Goal: Download file/media

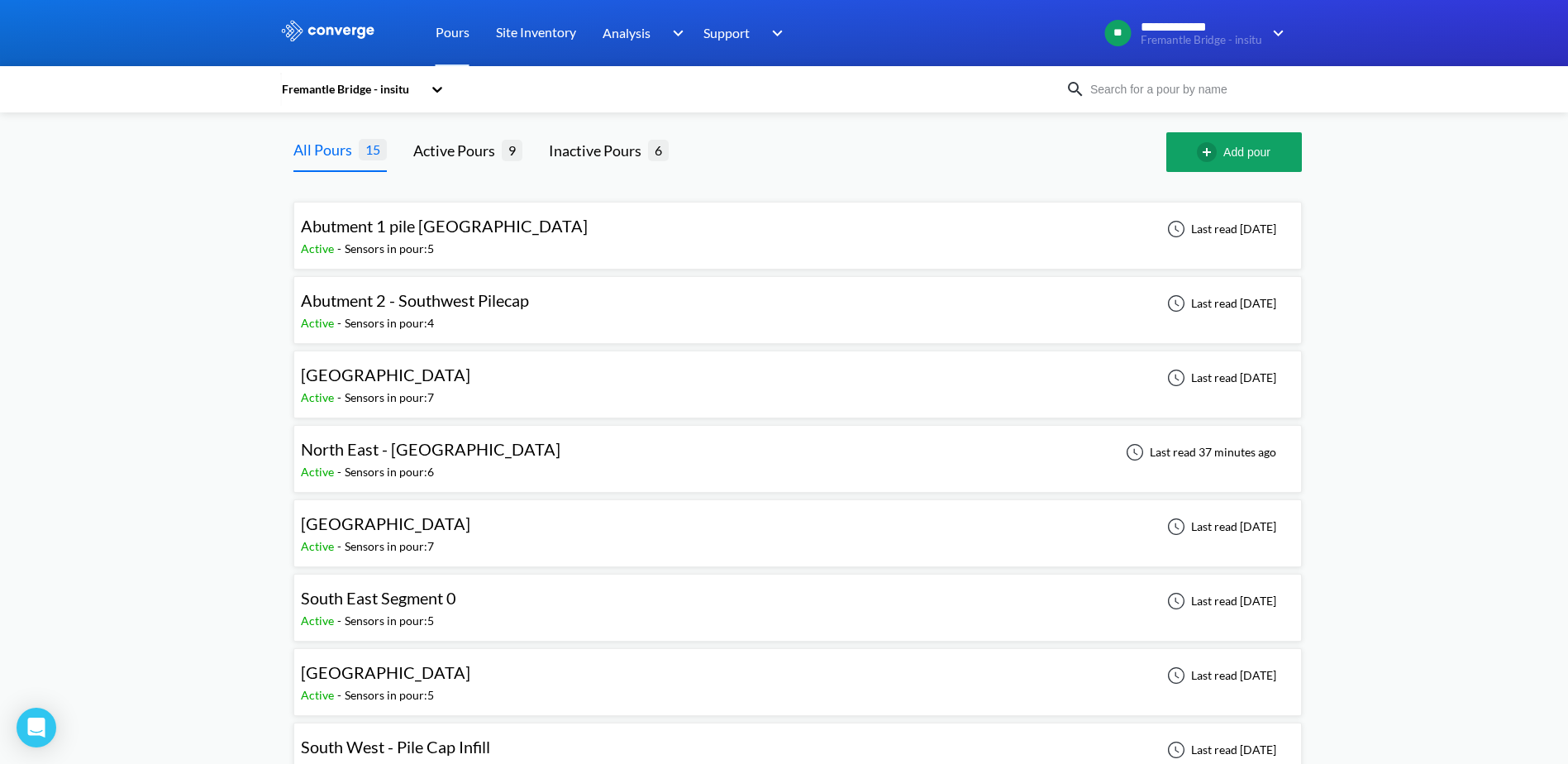
click at [597, 315] on div "Abutment 2 - Southwest Pilecap Active - Sensors in pour: 4 Last read [DATE]" at bounding box center [797, 310] width 993 height 53
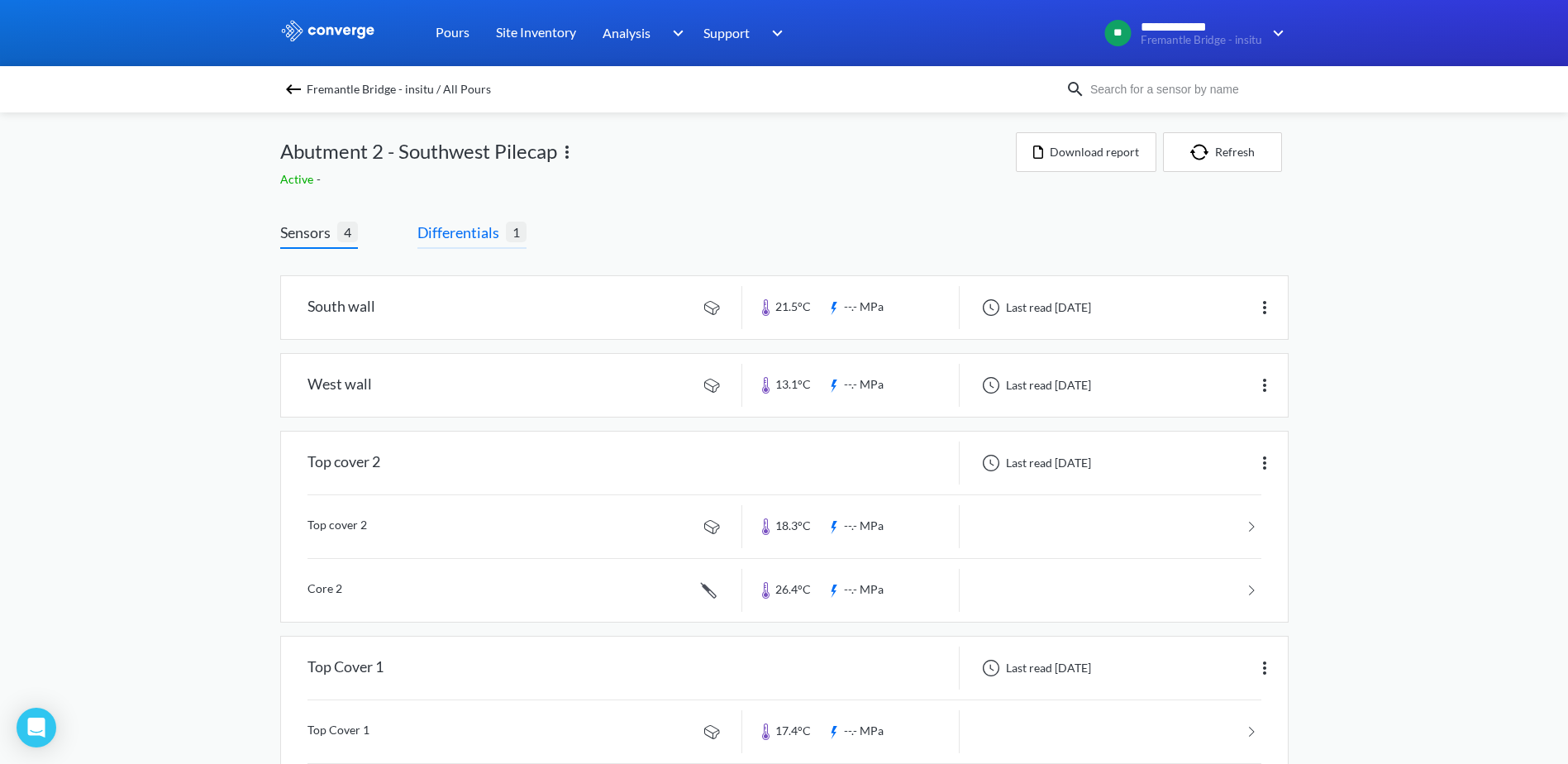
click at [471, 225] on span "Differentials" at bounding box center [461, 232] width 88 height 23
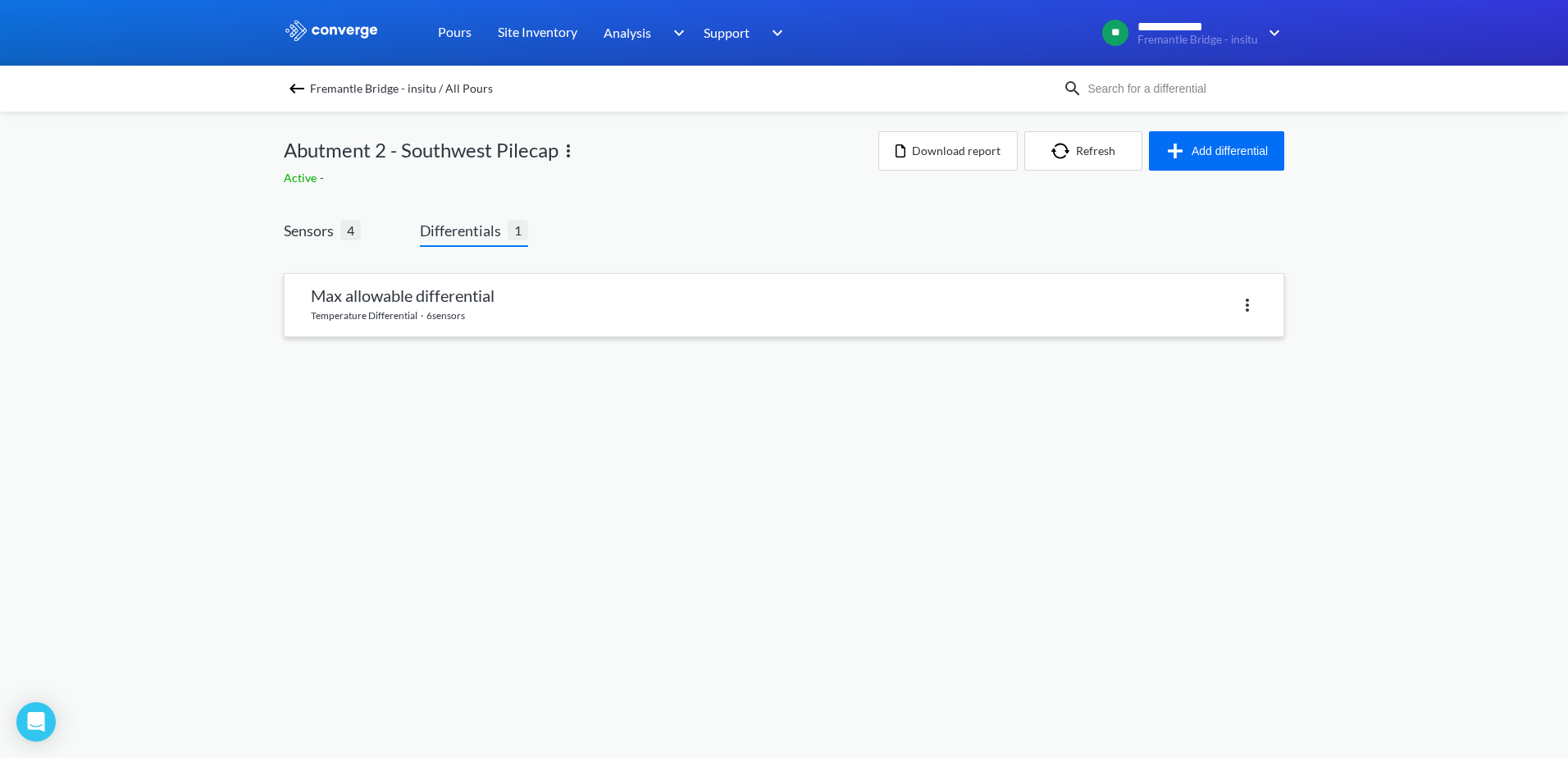
click at [634, 310] on link at bounding box center [784, 305] width 999 height 62
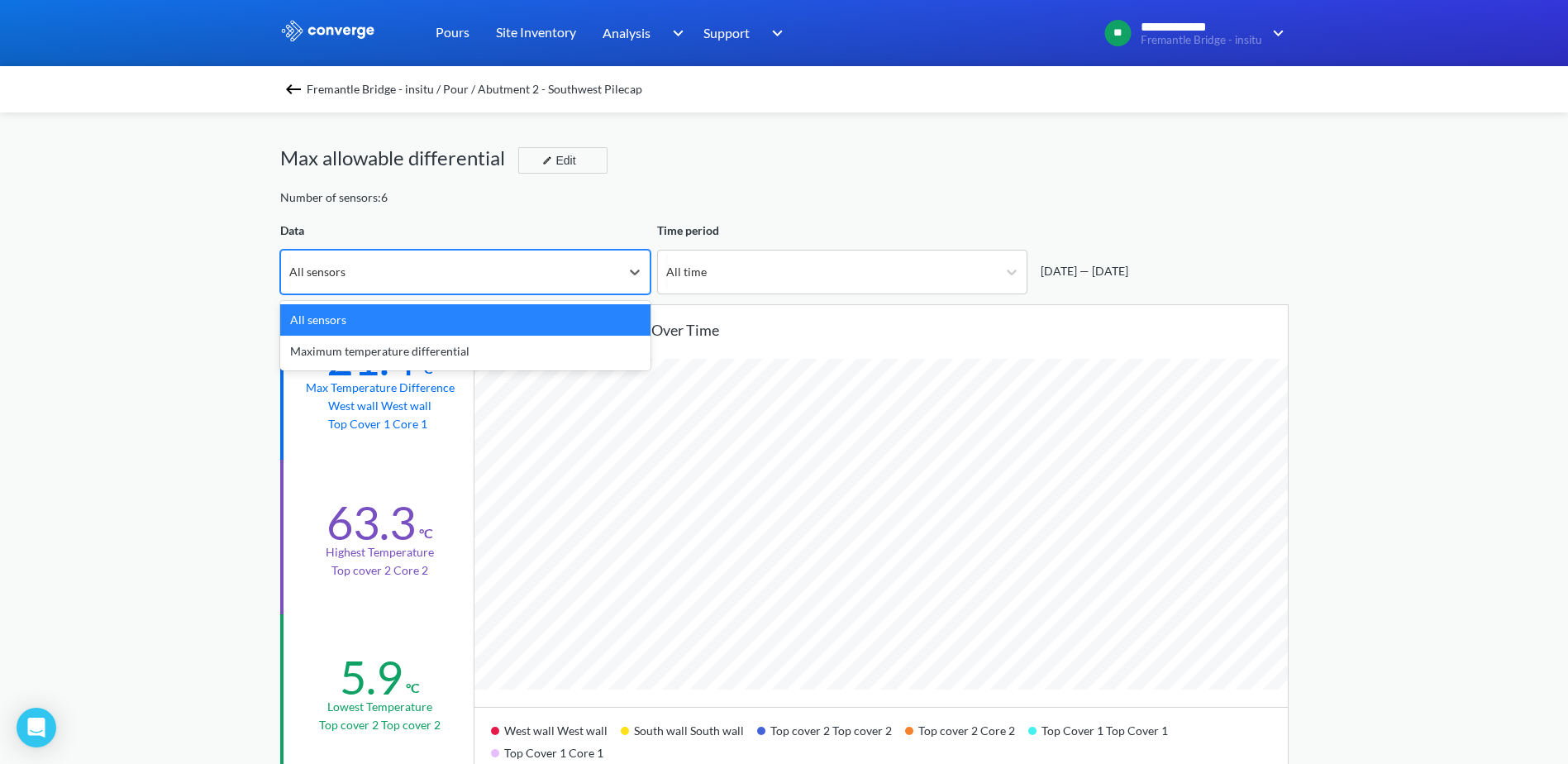
click at [589, 277] on div "All sensors" at bounding box center [450, 272] width 339 height 43
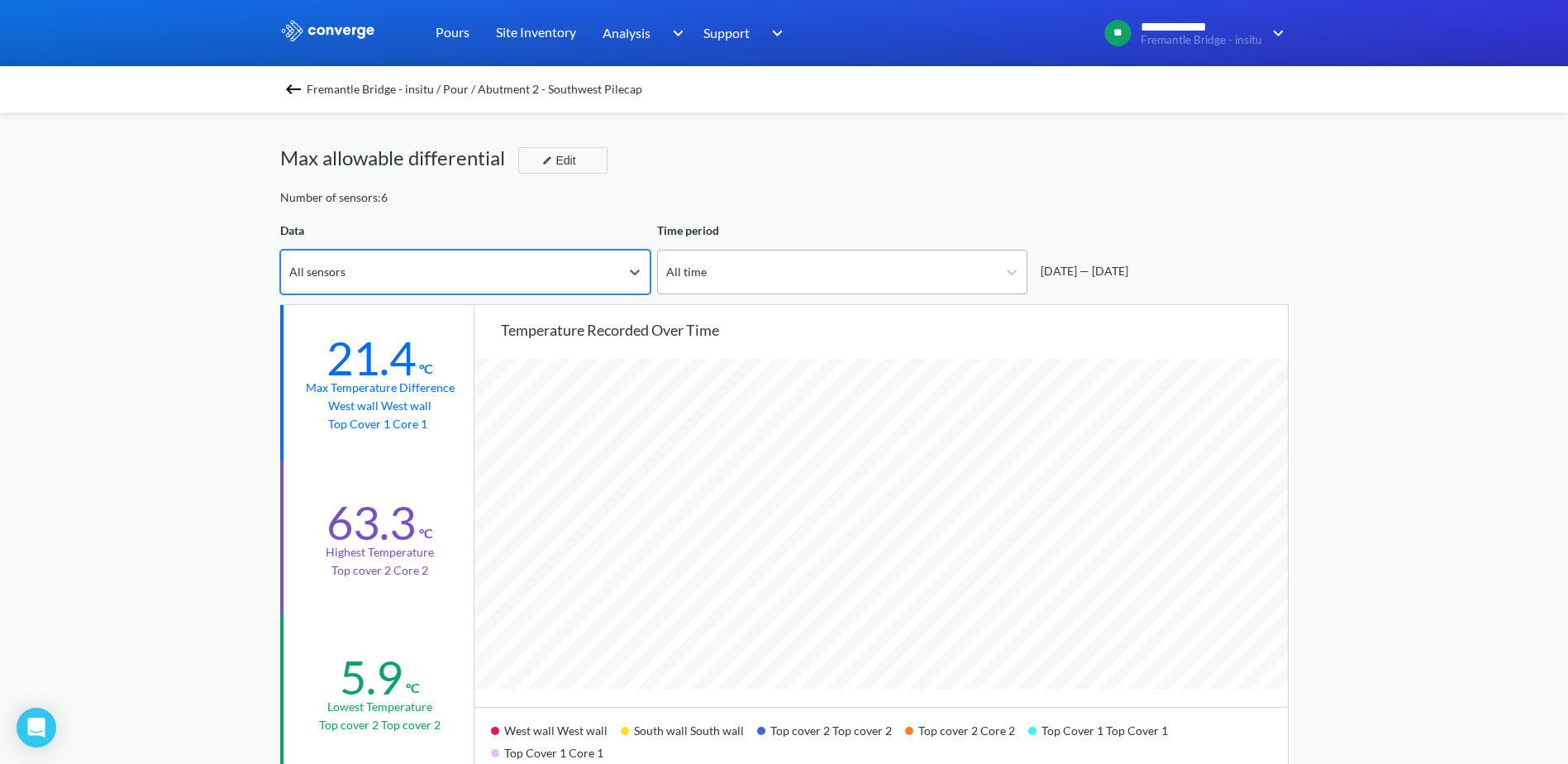
click at [793, 272] on div "All time" at bounding box center [827, 272] width 339 height 43
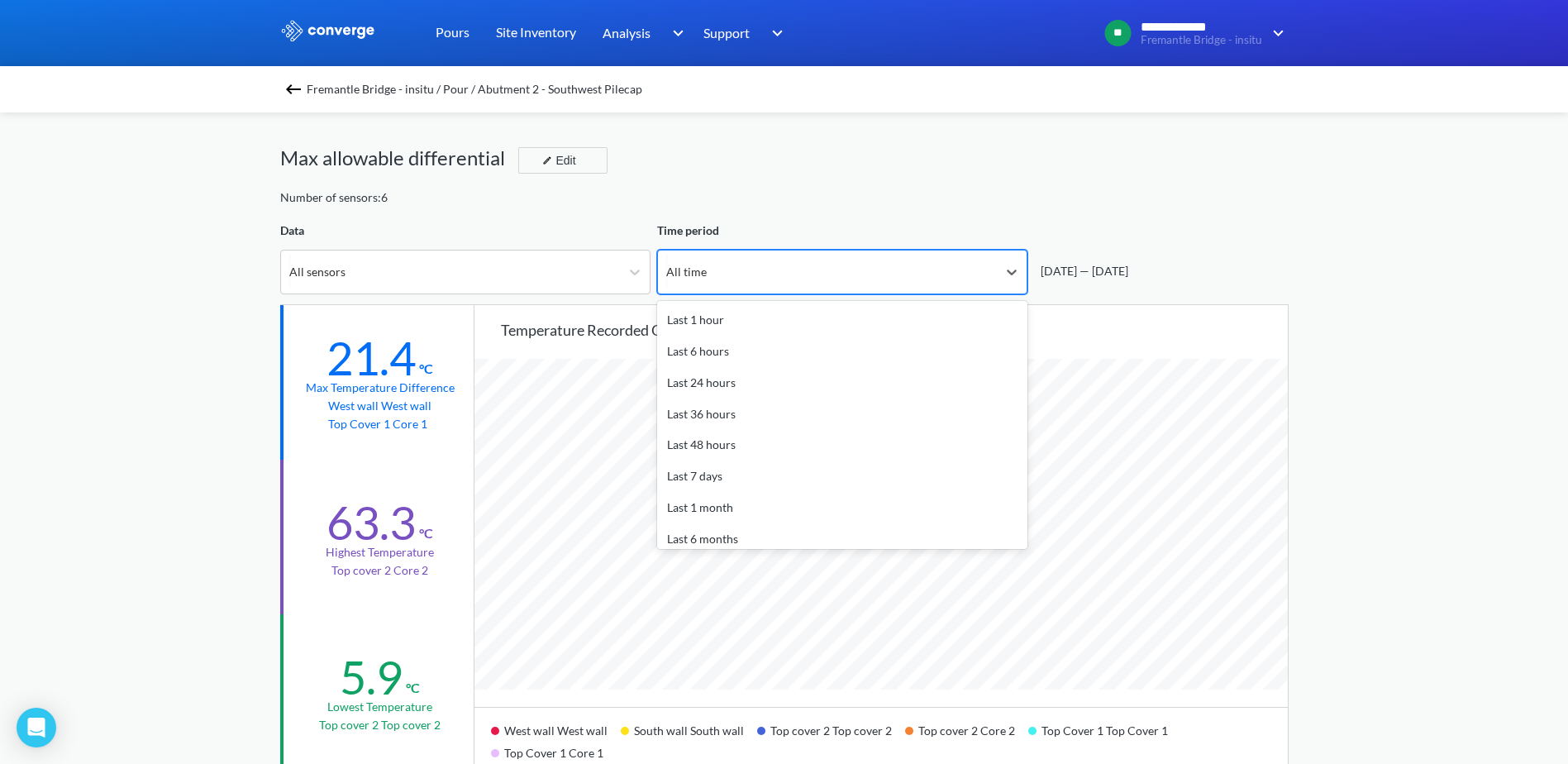
scroll to position [49, 0]
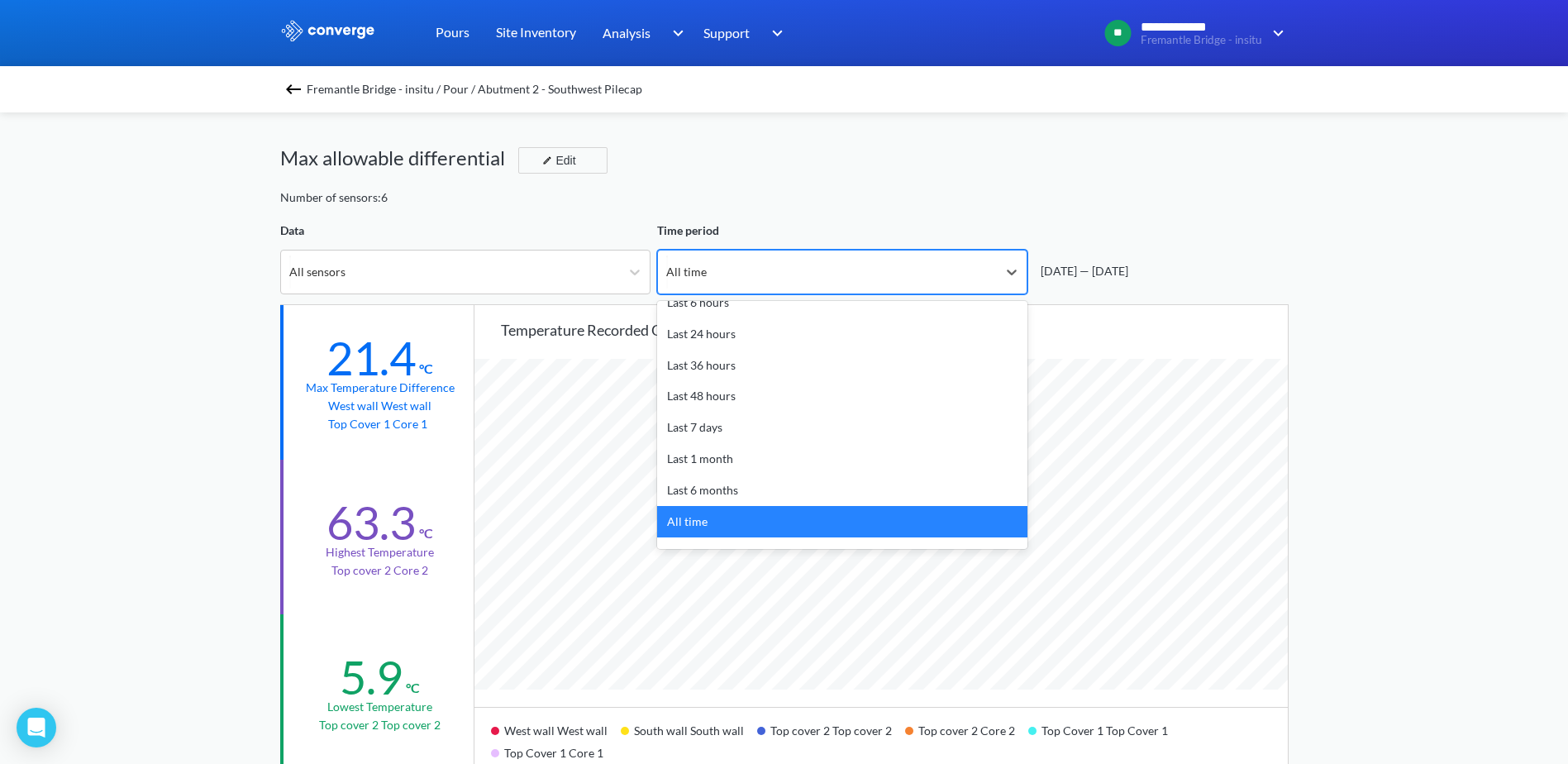
click at [793, 272] on div "All time" at bounding box center [827, 272] width 339 height 43
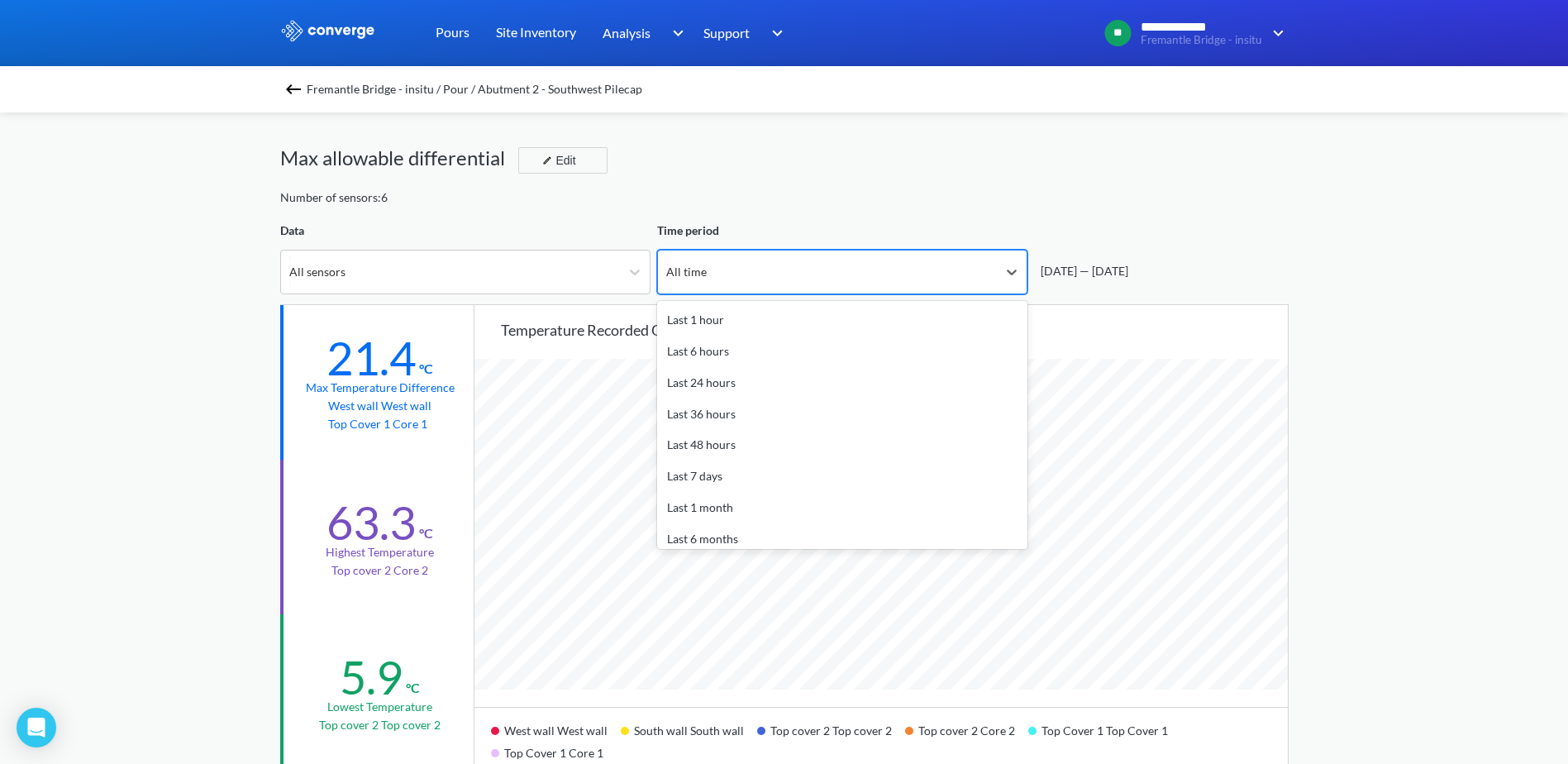
click at [793, 272] on div "All time" at bounding box center [827, 272] width 339 height 43
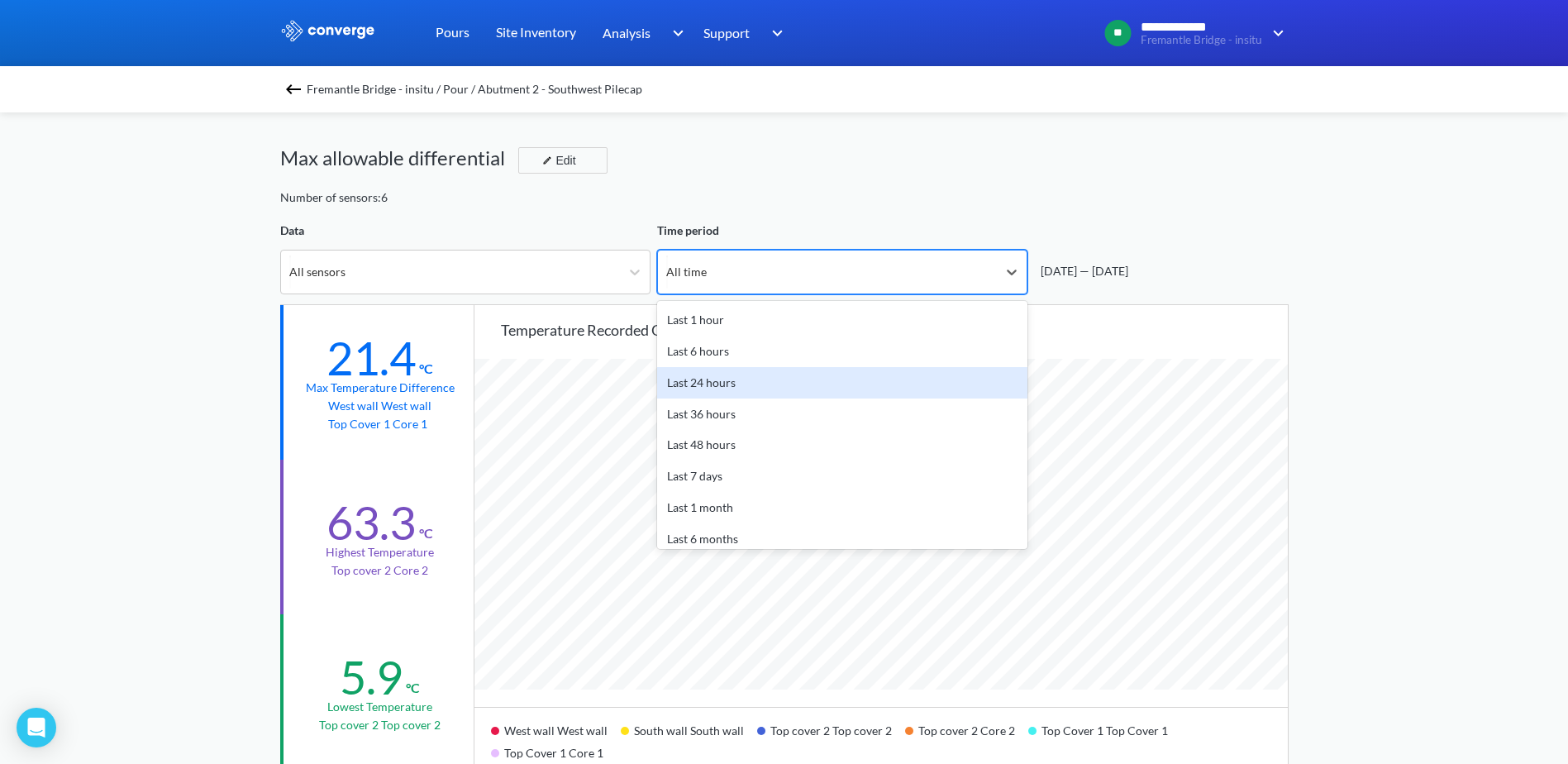
scroll to position [73, 0]
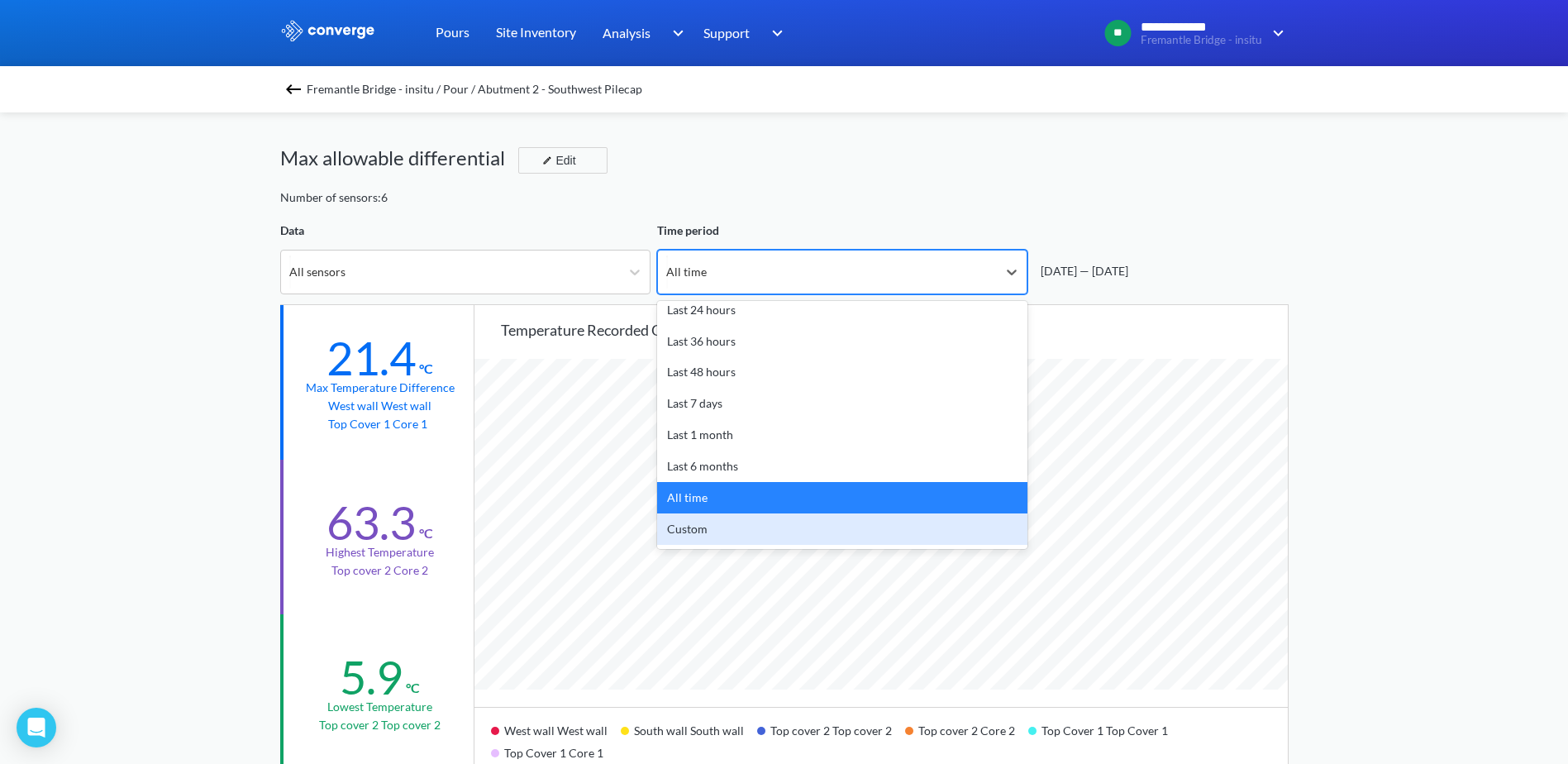
click at [748, 534] on div "Custom" at bounding box center [842, 529] width 370 height 31
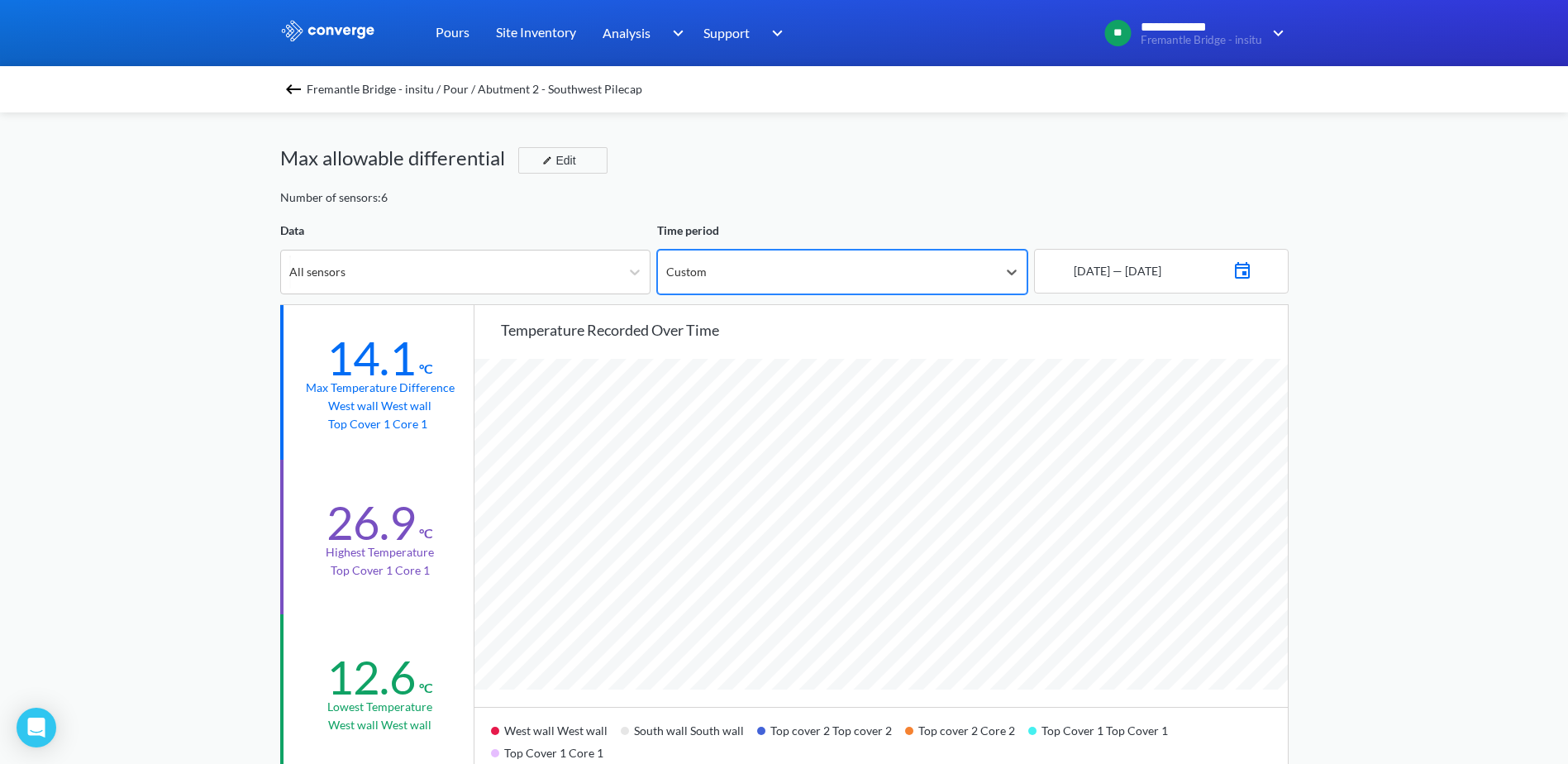
scroll to position [1385, 1568]
click at [1079, 269] on div "[DATE] — [DATE]" at bounding box center [1115, 270] width 91 height 18
click at [1252, 274] on img at bounding box center [1241, 269] width 19 height 23
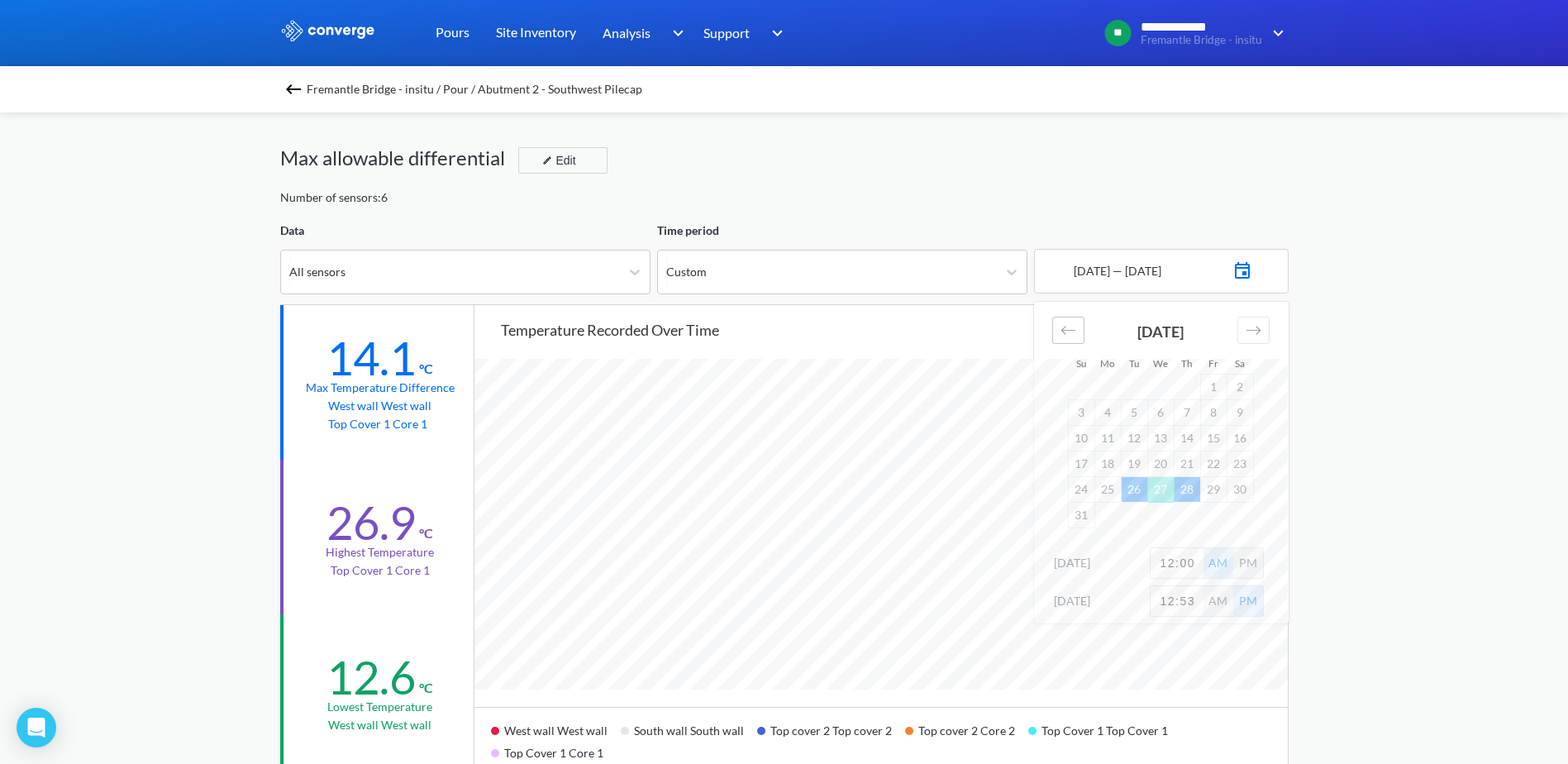
click at [1061, 329] on icon "Move backward to switch to the previous month." at bounding box center [1068, 330] width 16 height 16
click at [1190, 490] on td "31" at bounding box center [1186, 489] width 26 height 25
click at [1264, 334] on div "Move forward to switch to the next month." at bounding box center [1253, 330] width 32 height 27
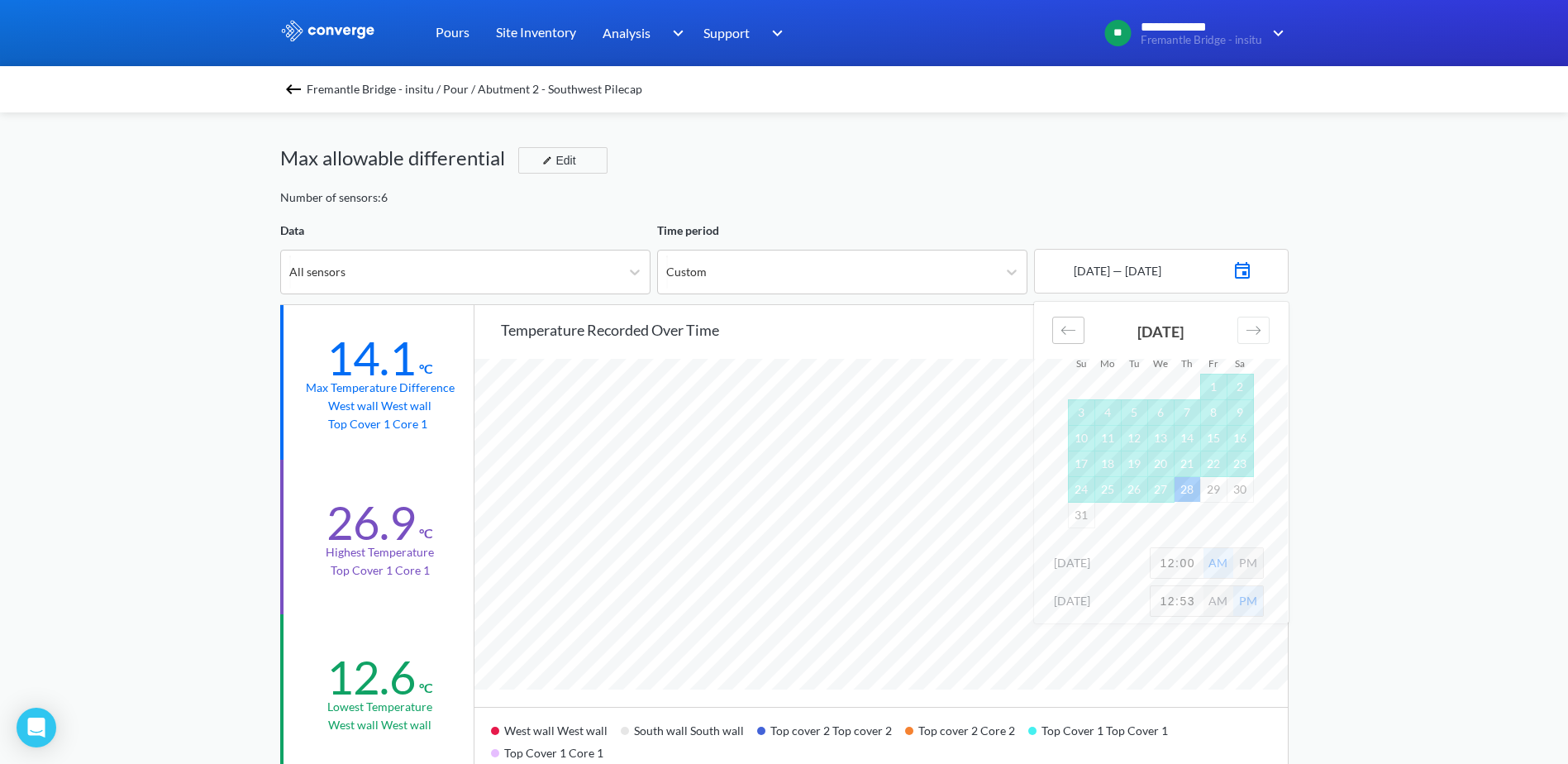
click at [1063, 330] on icon "Move backward to switch to the previous month." at bounding box center [1068, 330] width 16 height 16
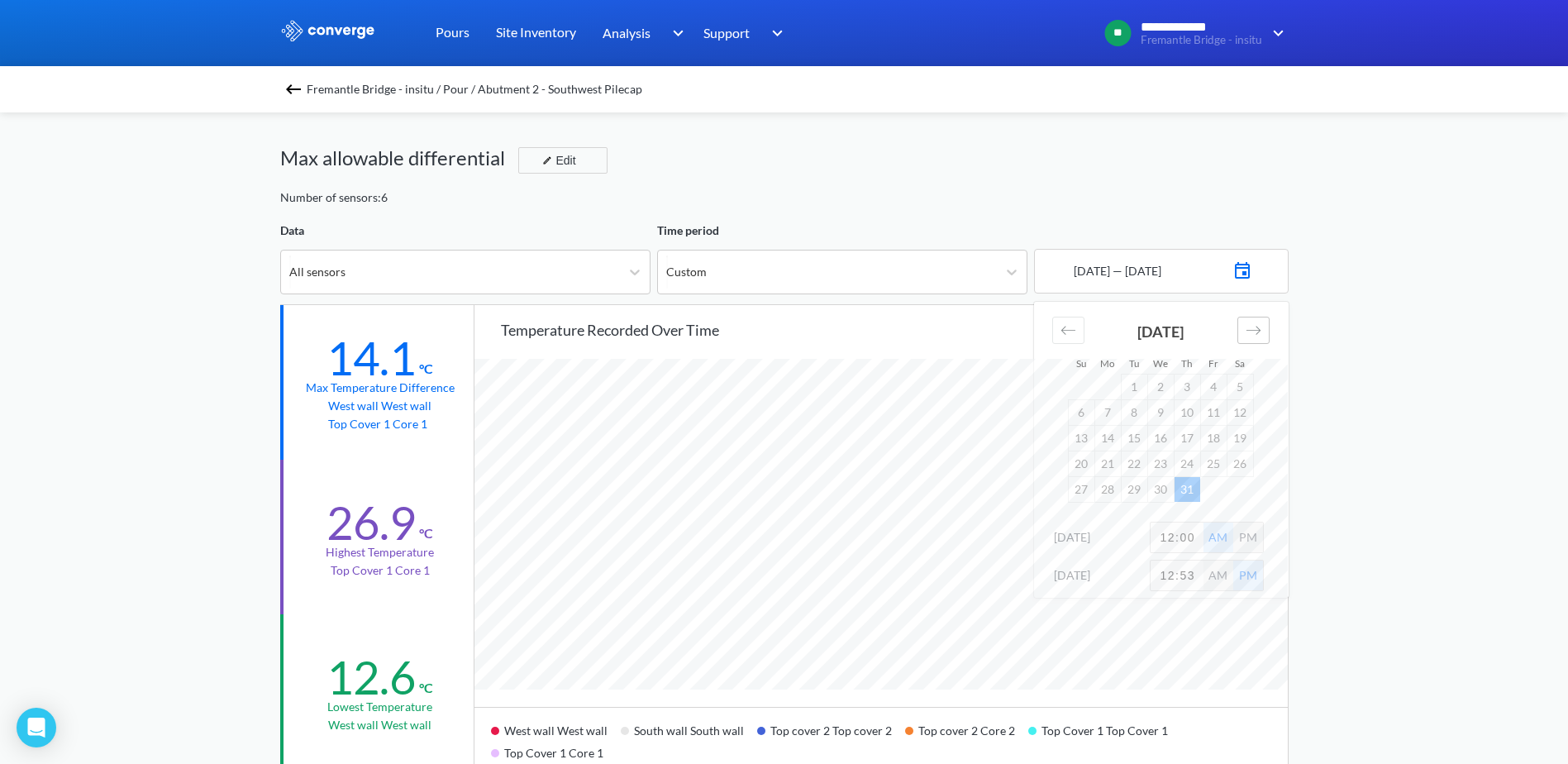
click at [1246, 332] on icon "Move forward to switch to the next month." at bounding box center [1253, 330] width 16 height 16
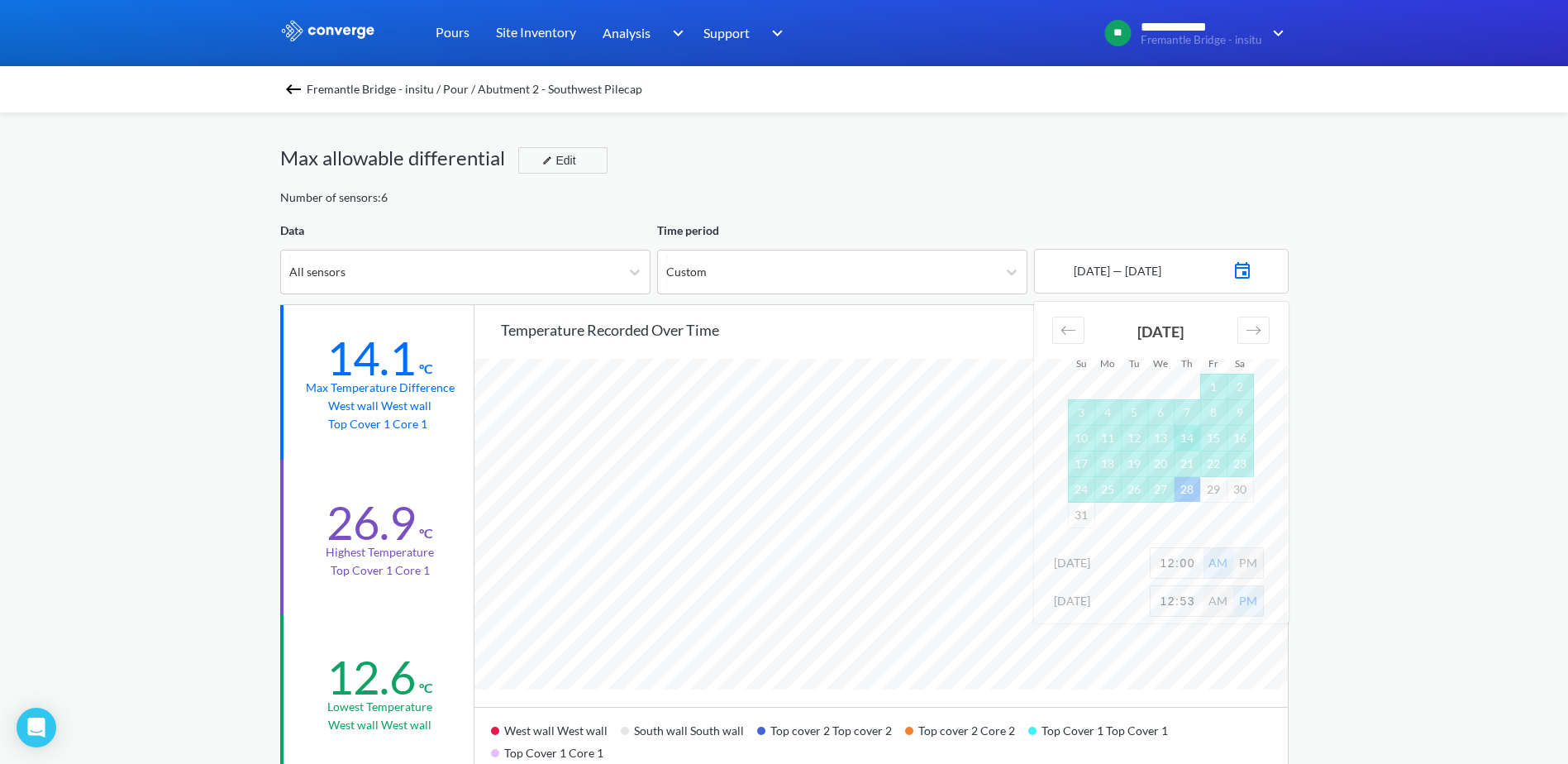
click at [1190, 435] on td "14" at bounding box center [1186, 438] width 26 height 25
click at [1445, 390] on div "**********" at bounding box center [784, 693] width 1568 height 1386
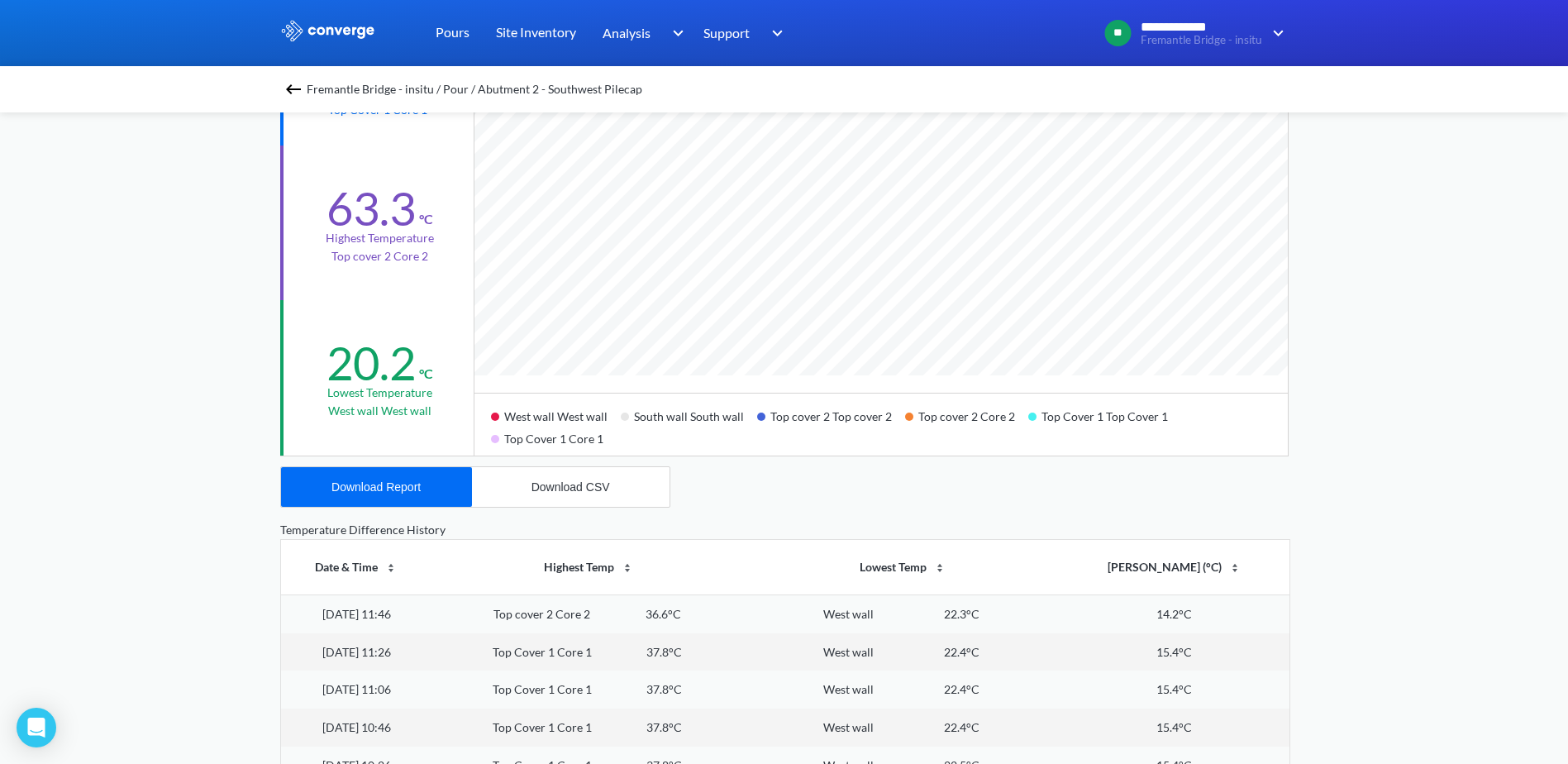
scroll to position [330, 0]
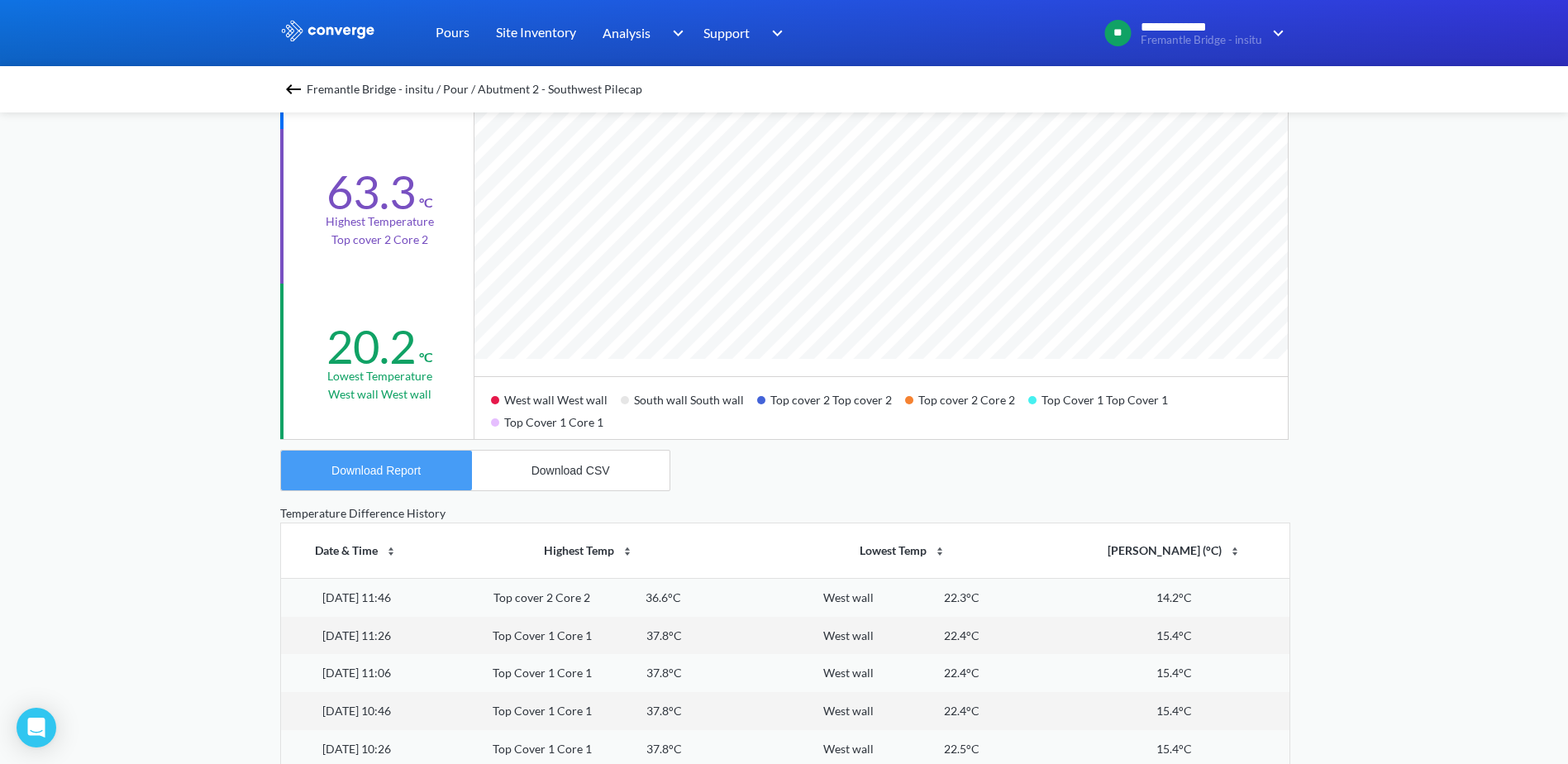
click at [362, 467] on div "Download Report" at bounding box center [375, 471] width 89 height 14
click at [1401, 597] on div "**********" at bounding box center [784, 363] width 1568 height 1386
